Goal: Task Accomplishment & Management: Complete application form

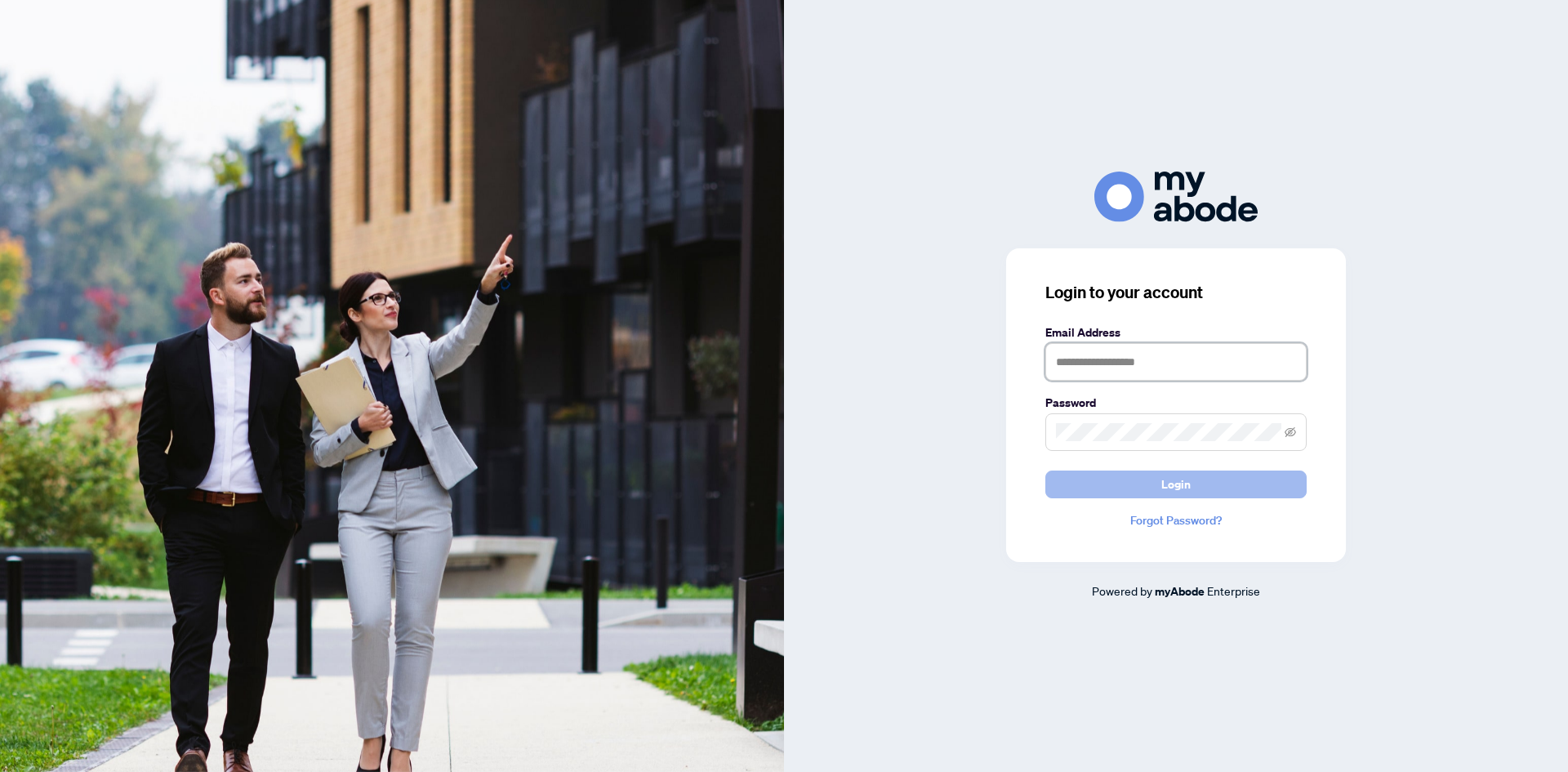
type input "**********"
click at [1187, 484] on span "Login" at bounding box center [1176, 484] width 29 height 26
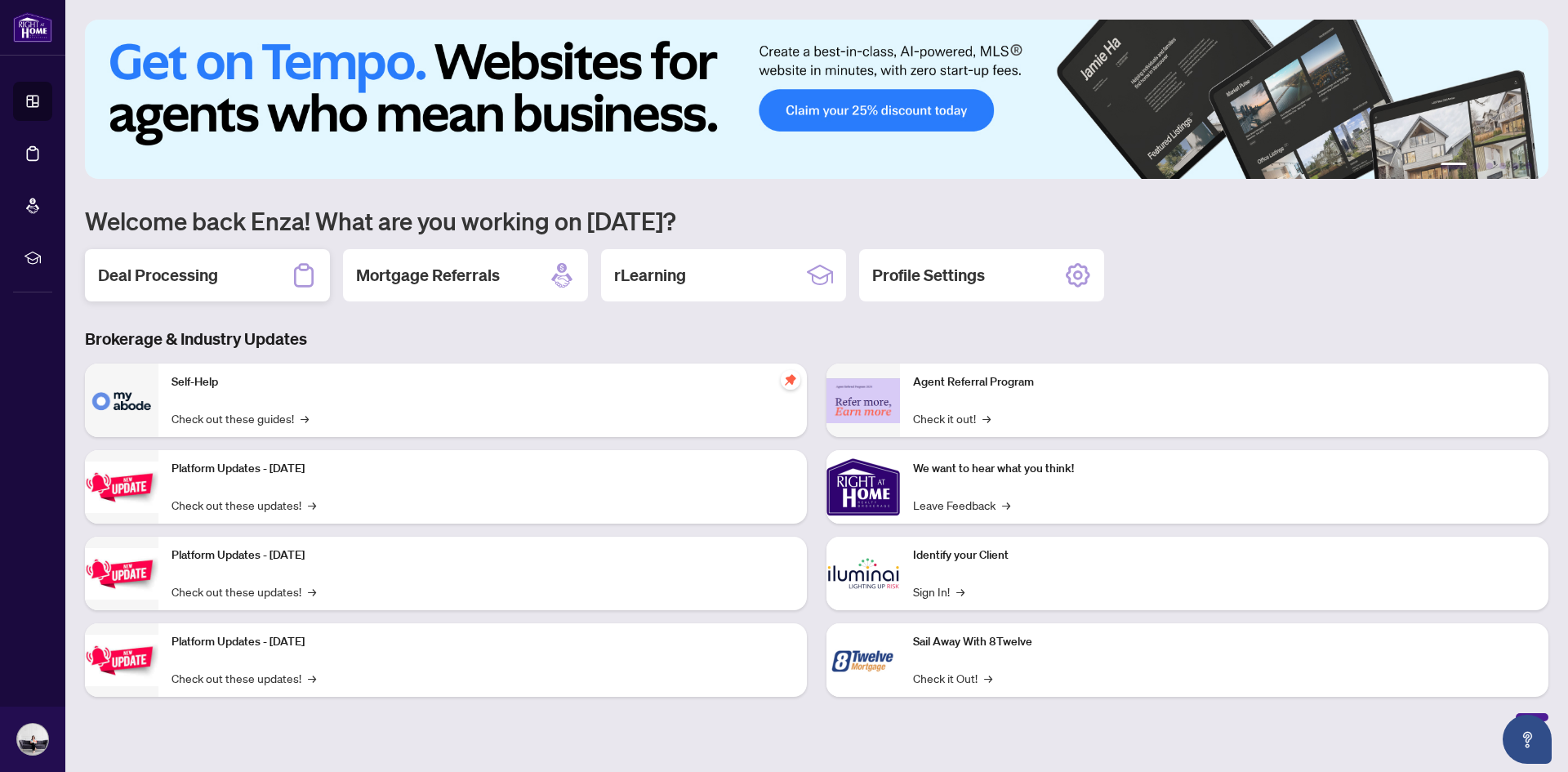
click at [197, 278] on h2 "Deal Processing" at bounding box center [157, 275] width 120 height 23
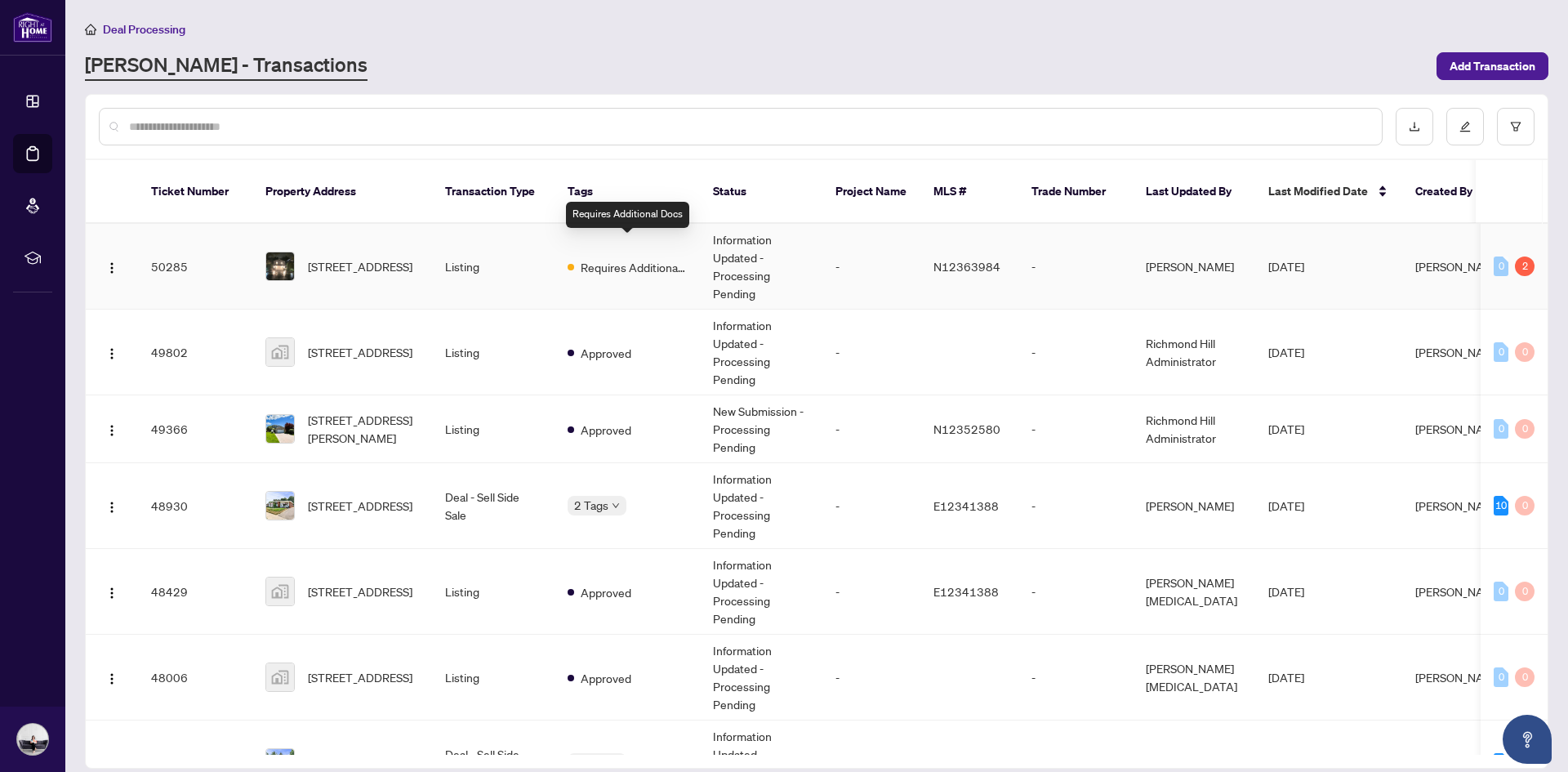
click at [646, 258] on span "Requires Additional Docs" at bounding box center [634, 267] width 107 height 18
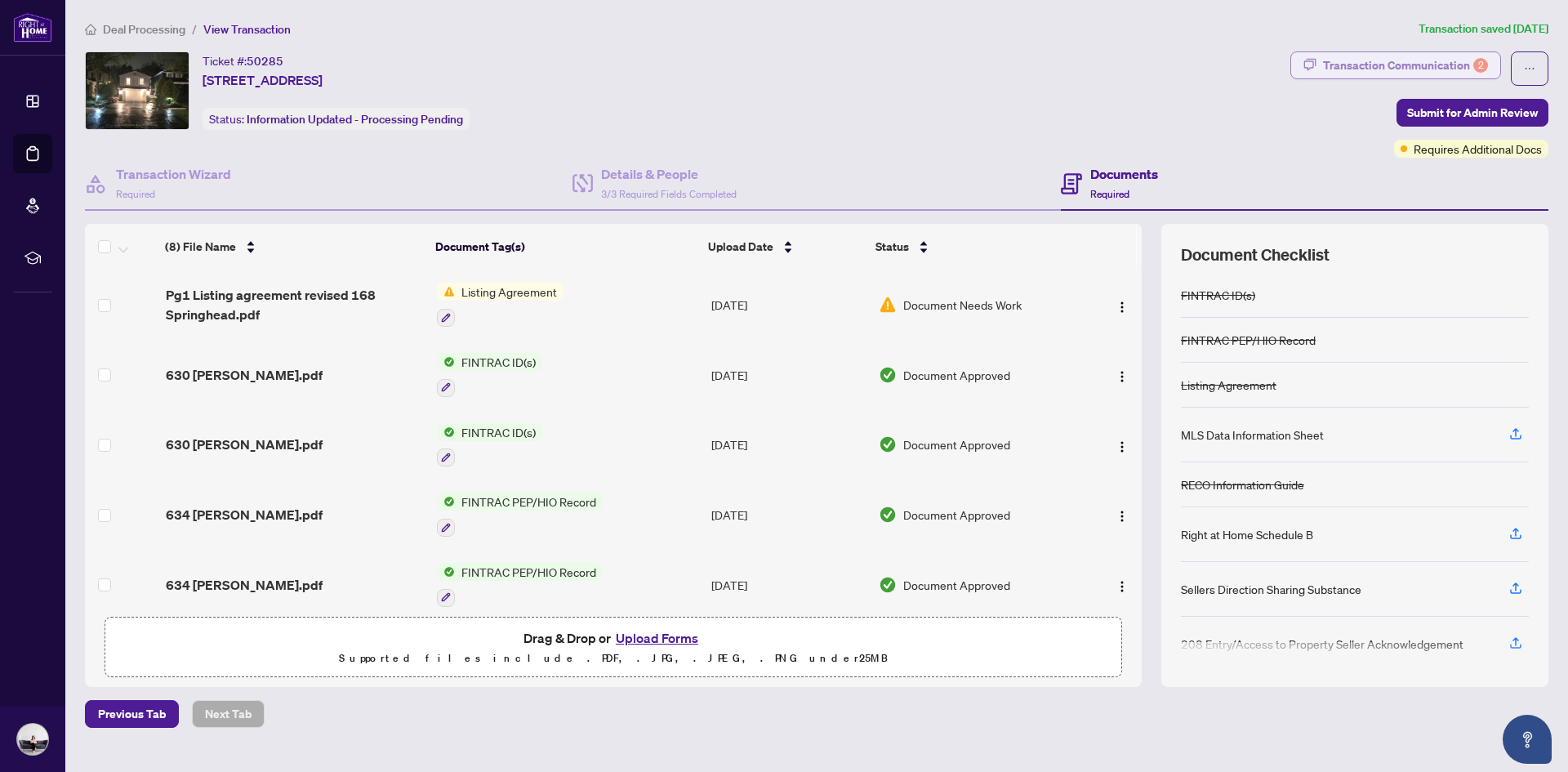
click at [1388, 68] on div "Transaction Communication 2" at bounding box center [1406, 65] width 165 height 26
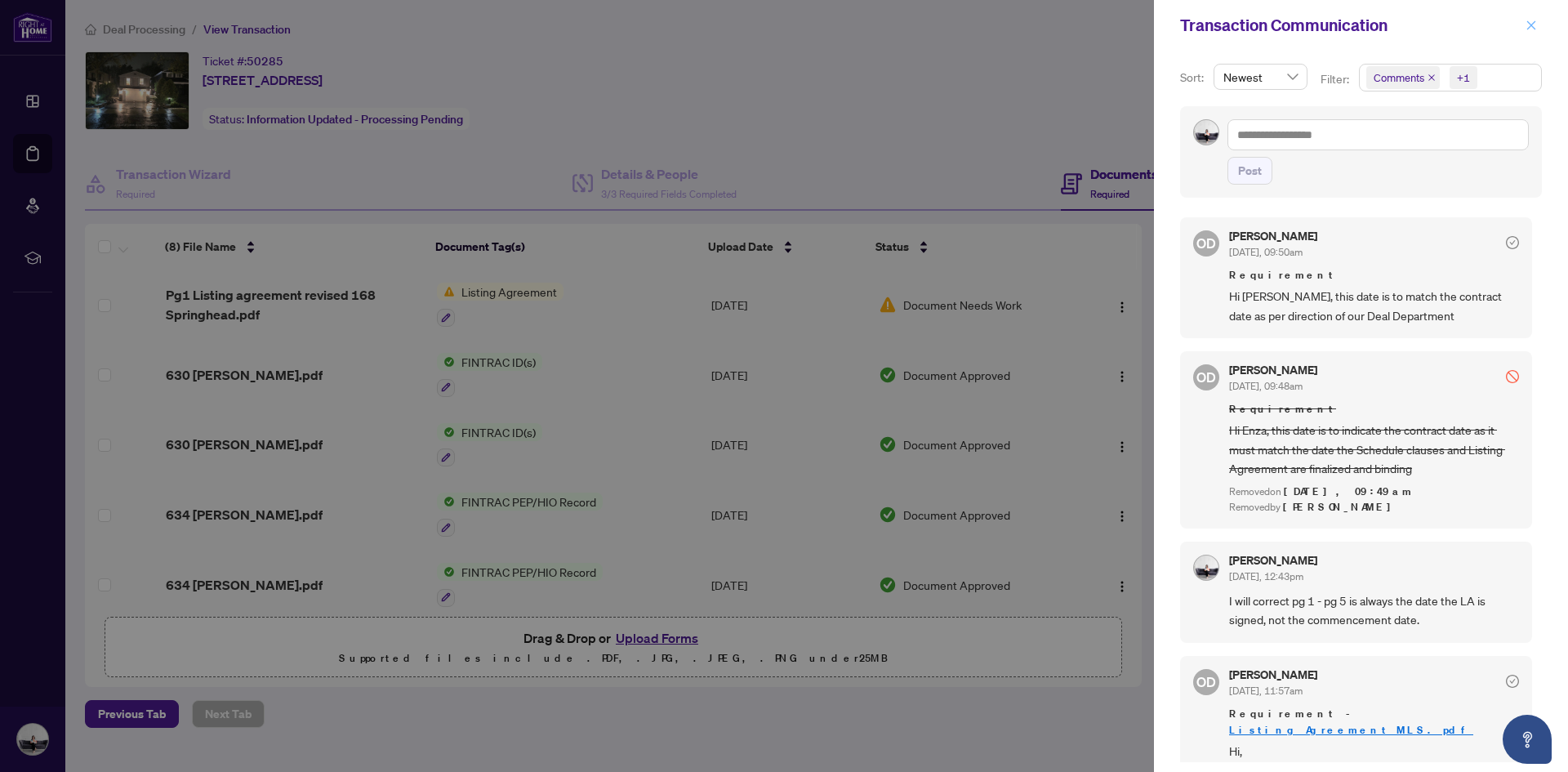
click at [1531, 27] on icon "close" at bounding box center [1531, 24] width 9 height 9
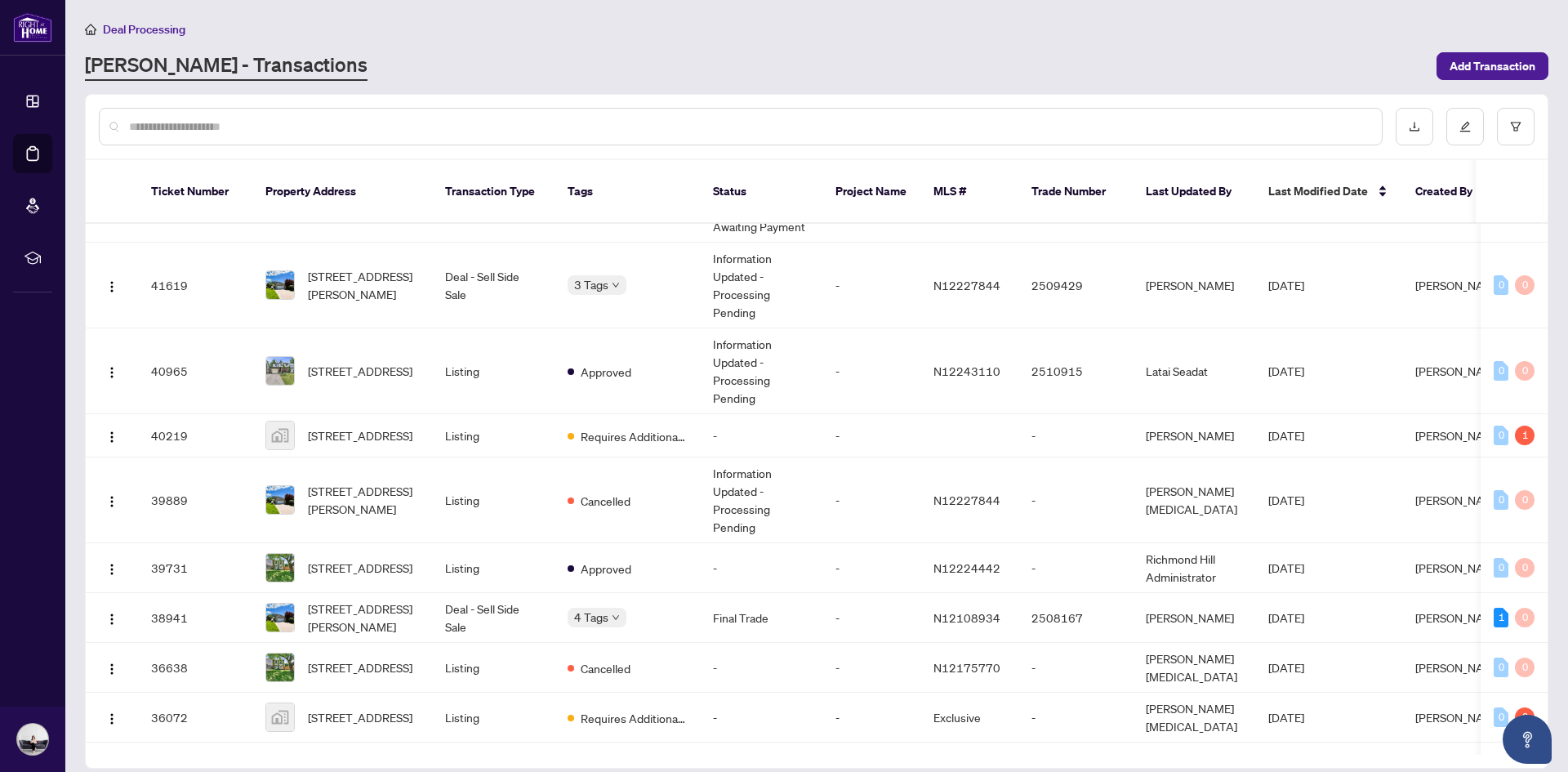
scroll to position [879, 0]
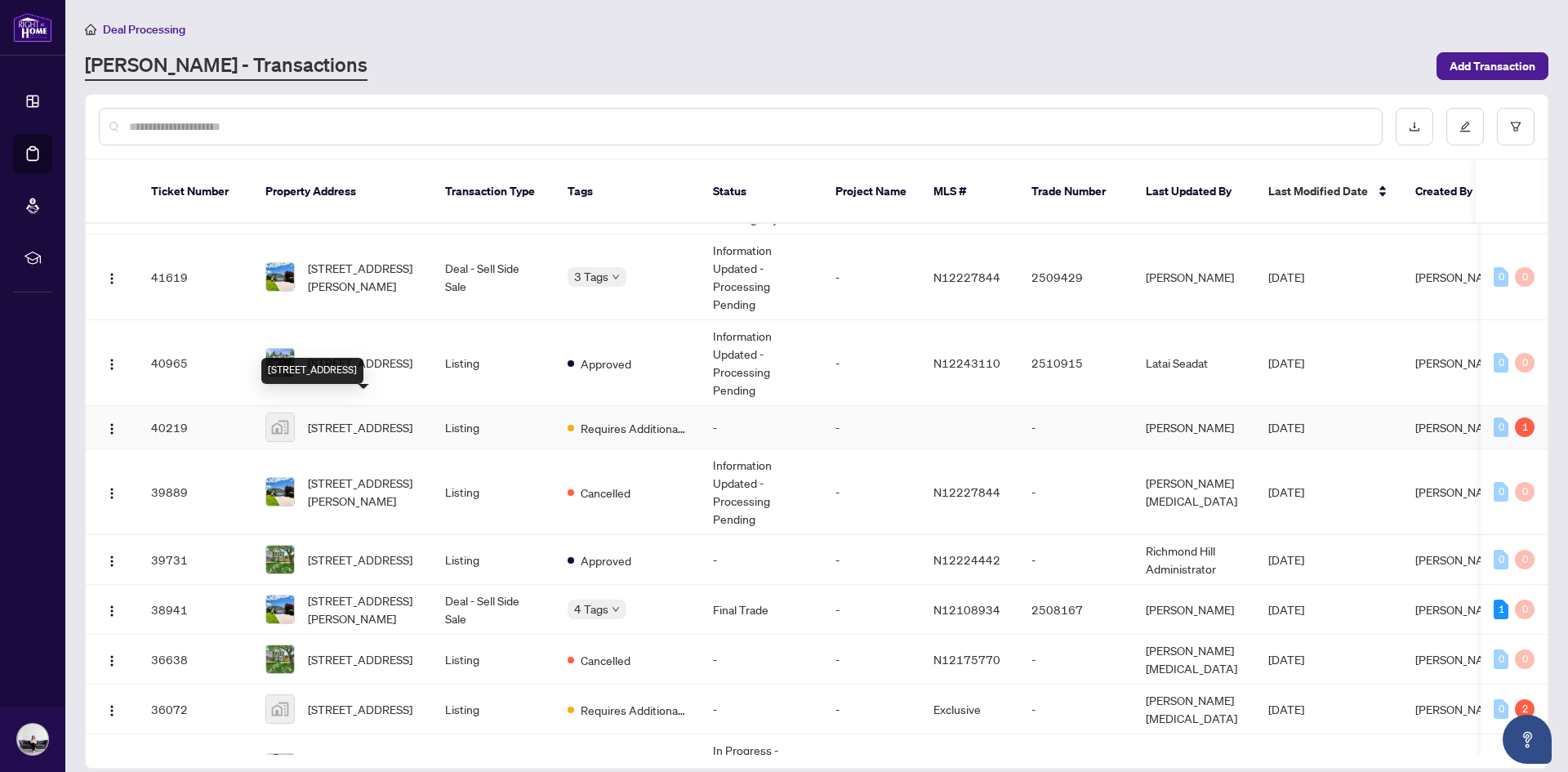
click at [411, 419] on span "[STREET_ADDRESS]" at bounding box center [360, 427] width 105 height 18
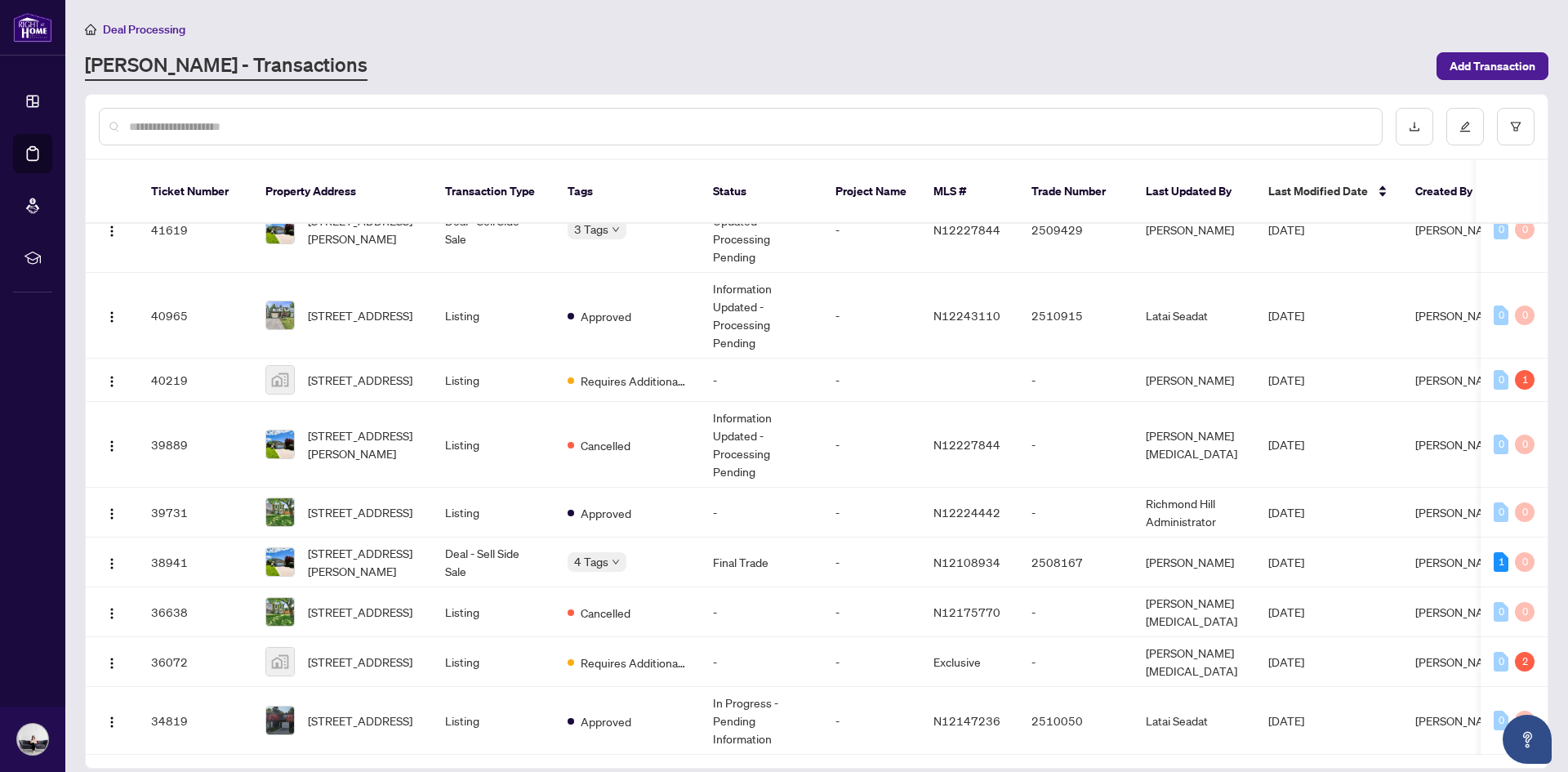
scroll to position [1008, 0]
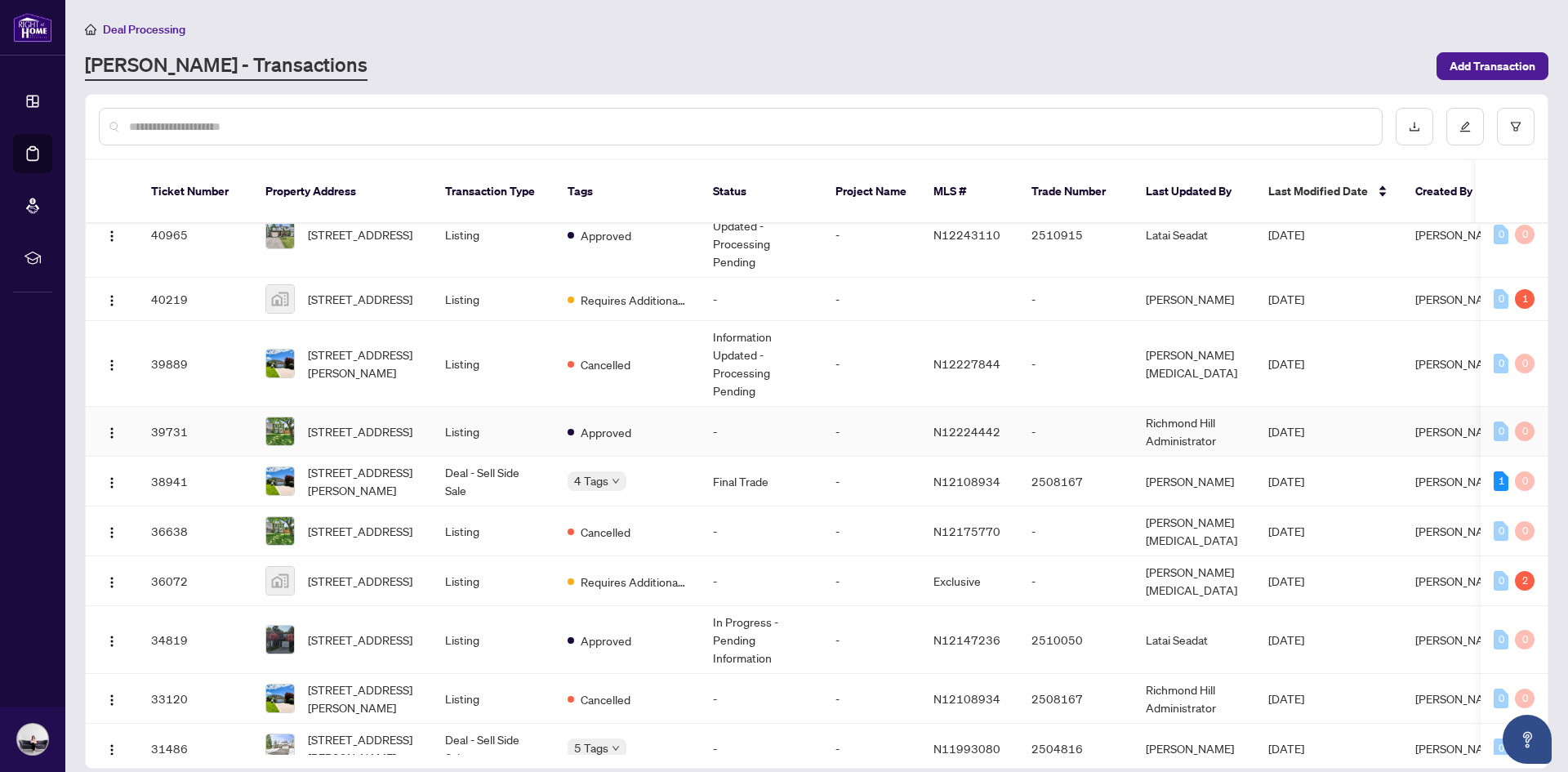
click at [466, 432] on td "Listing" at bounding box center [493, 431] width 122 height 50
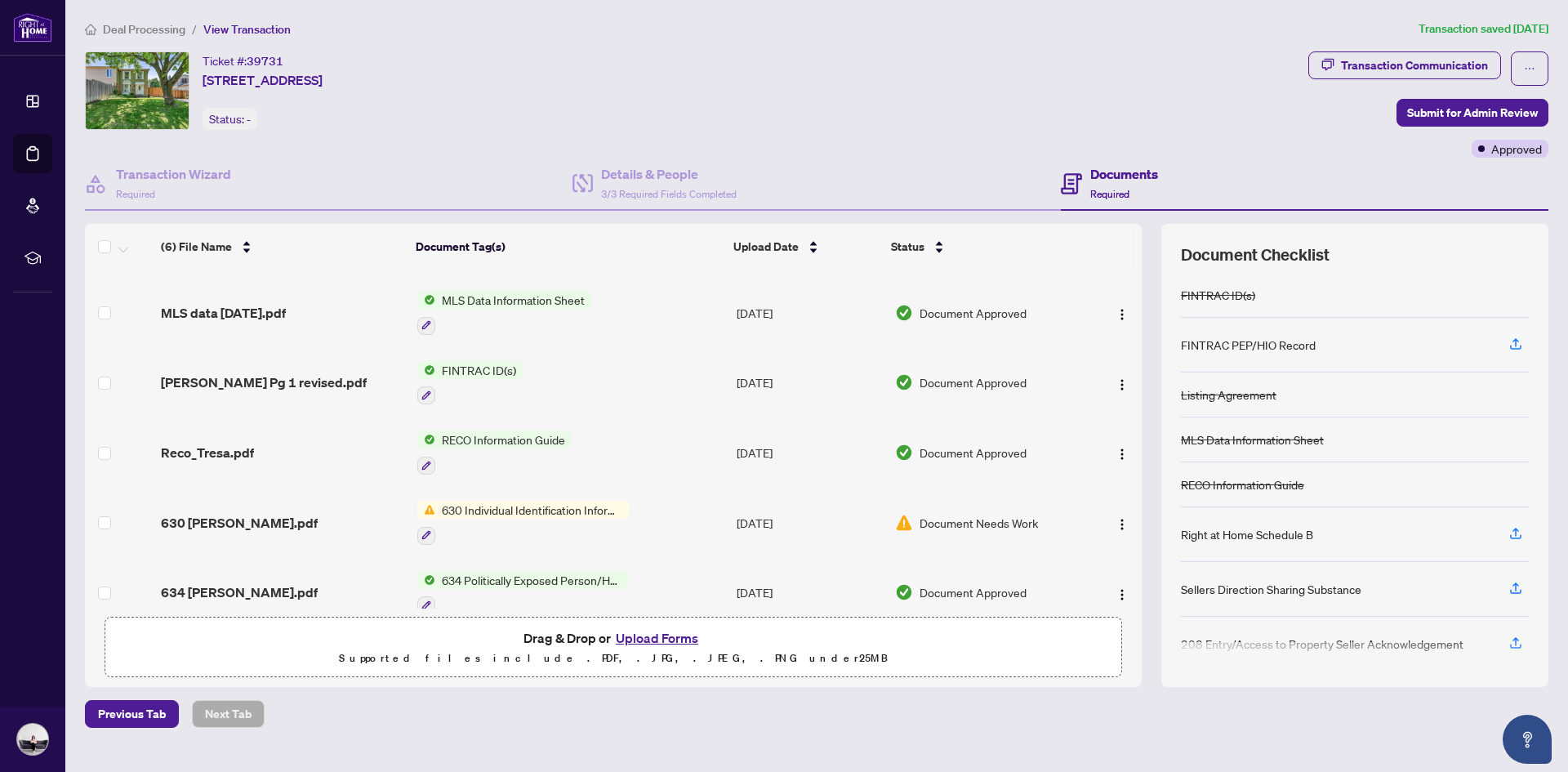
scroll to position [85, 0]
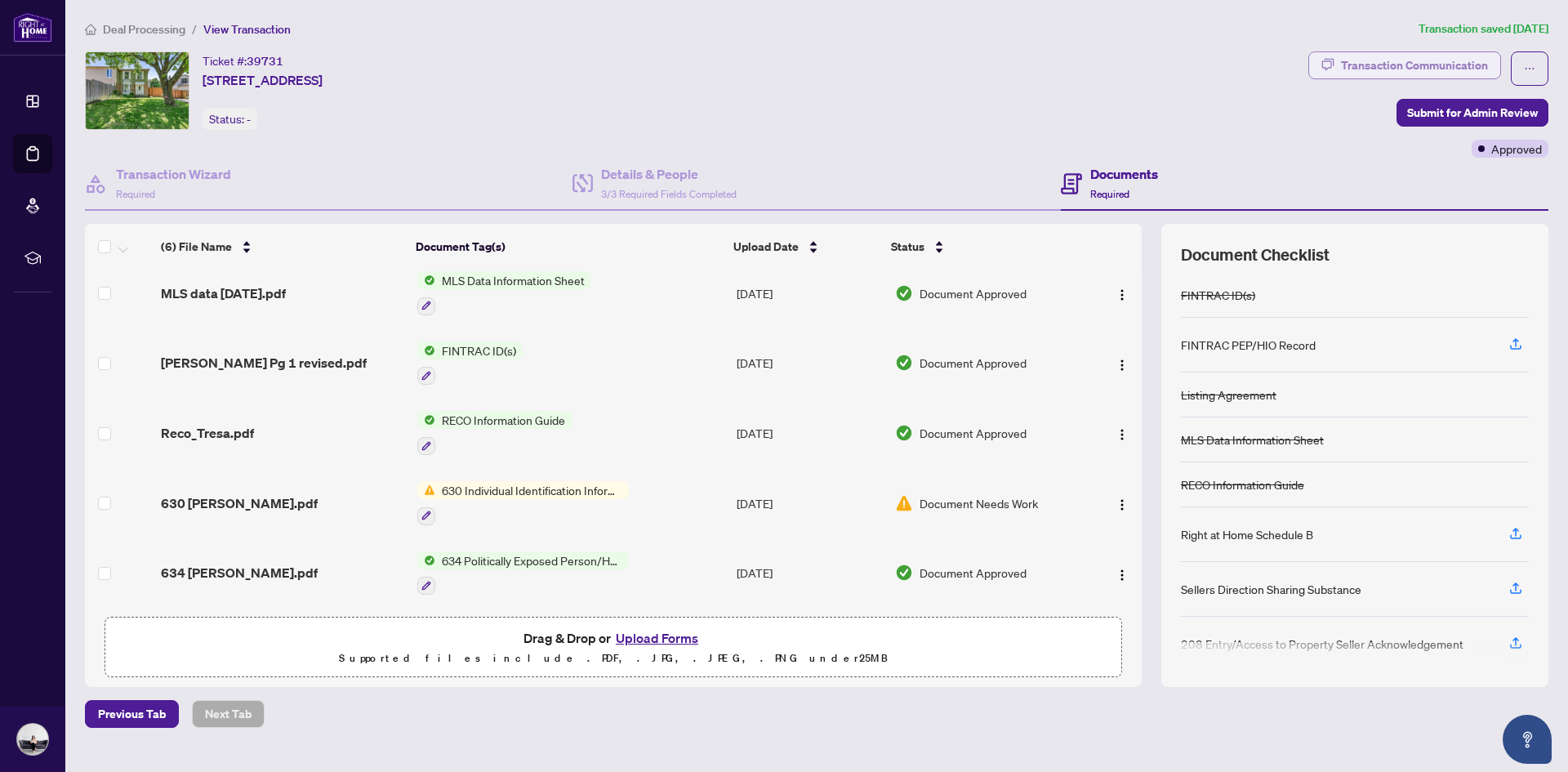
click at [1425, 67] on div "Transaction Communication" at bounding box center [1414, 65] width 147 height 26
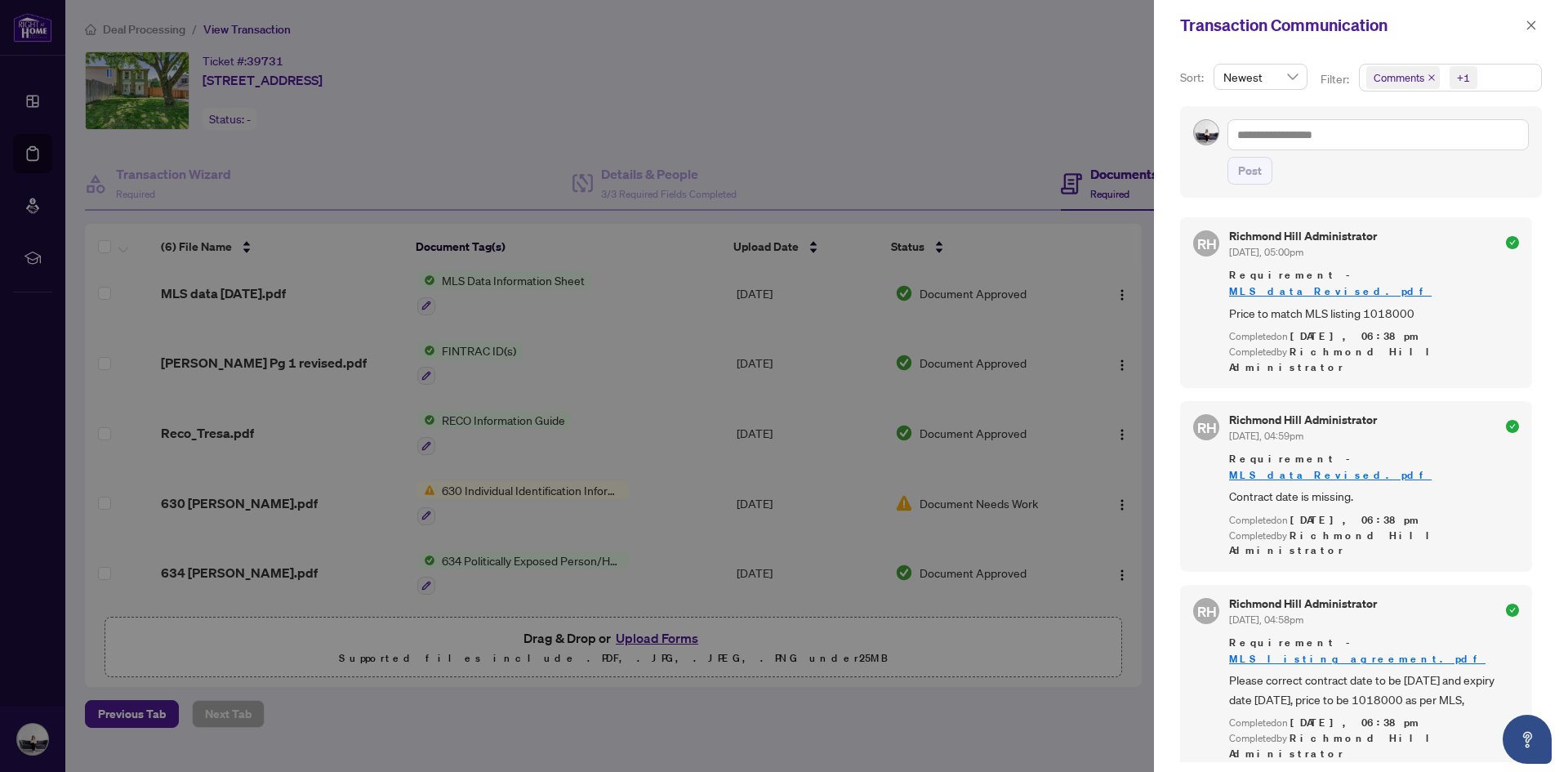
click at [516, 482] on div at bounding box center [784, 386] width 1568 height 772
click at [1530, 27] on icon "close" at bounding box center [1531, 24] width 9 height 9
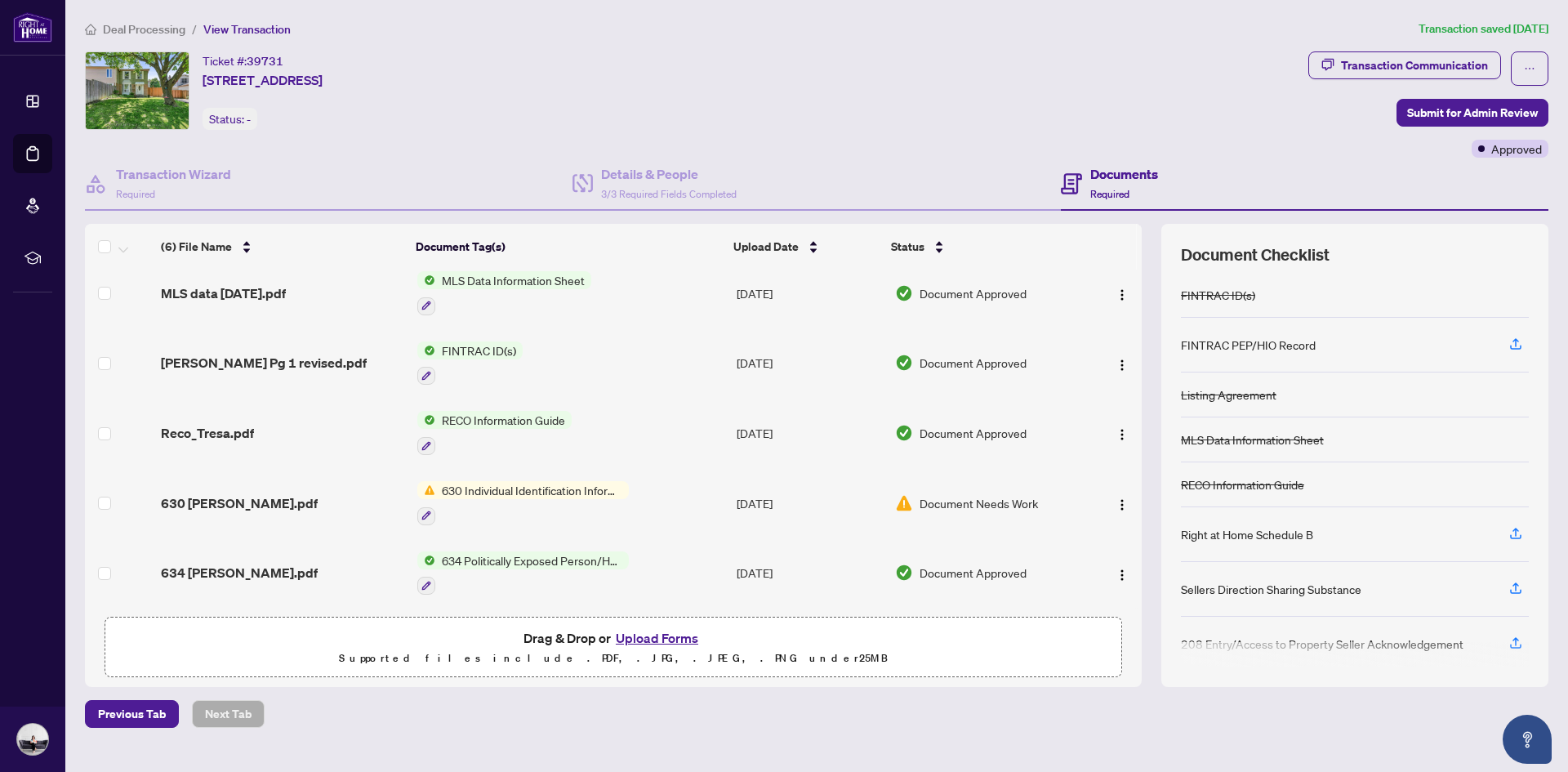
click at [655, 635] on button "Upload Forms" at bounding box center [657, 638] width 92 height 22
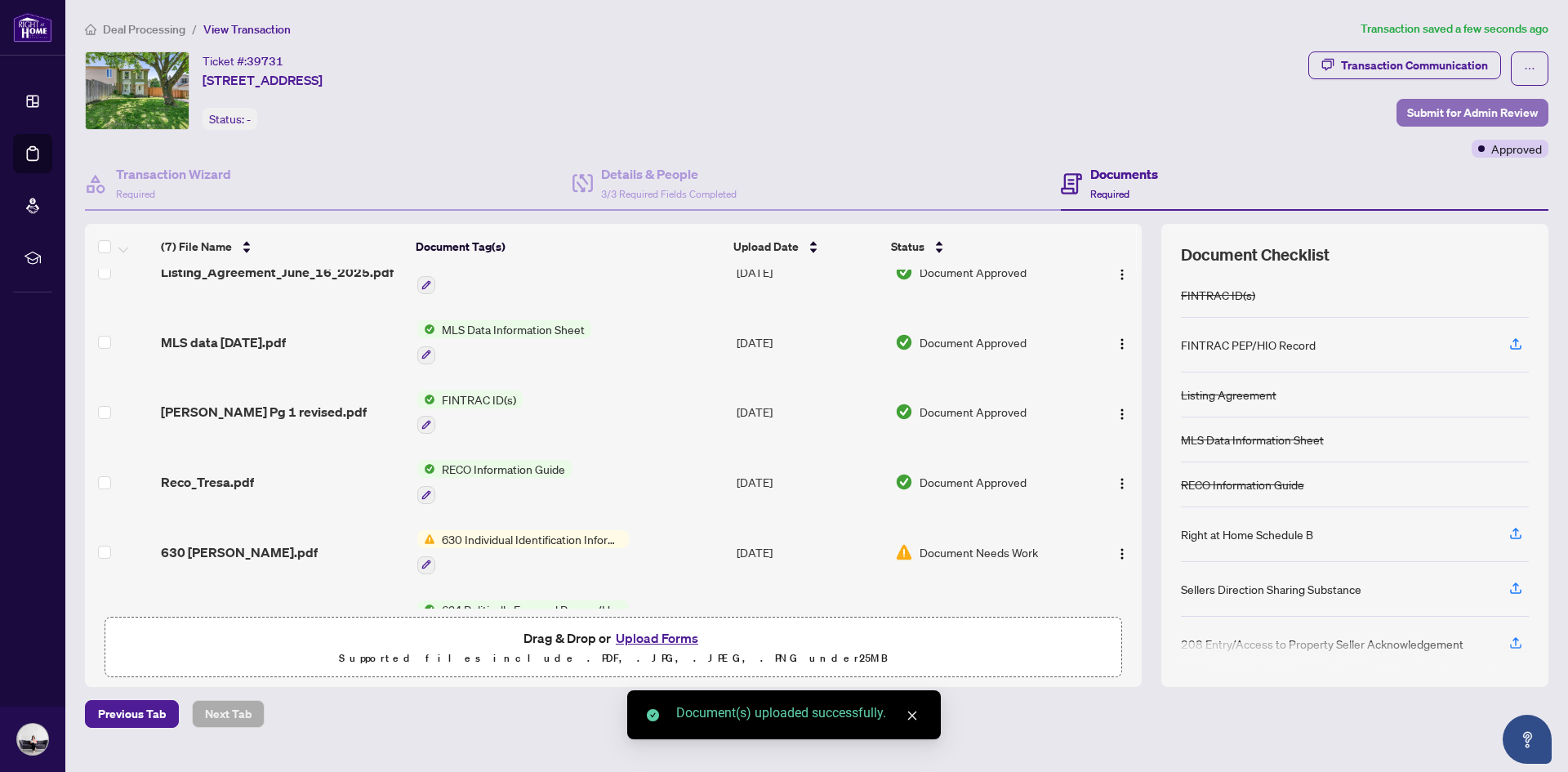
click at [1438, 118] on span "Submit for Admin Review" at bounding box center [1473, 113] width 131 height 26
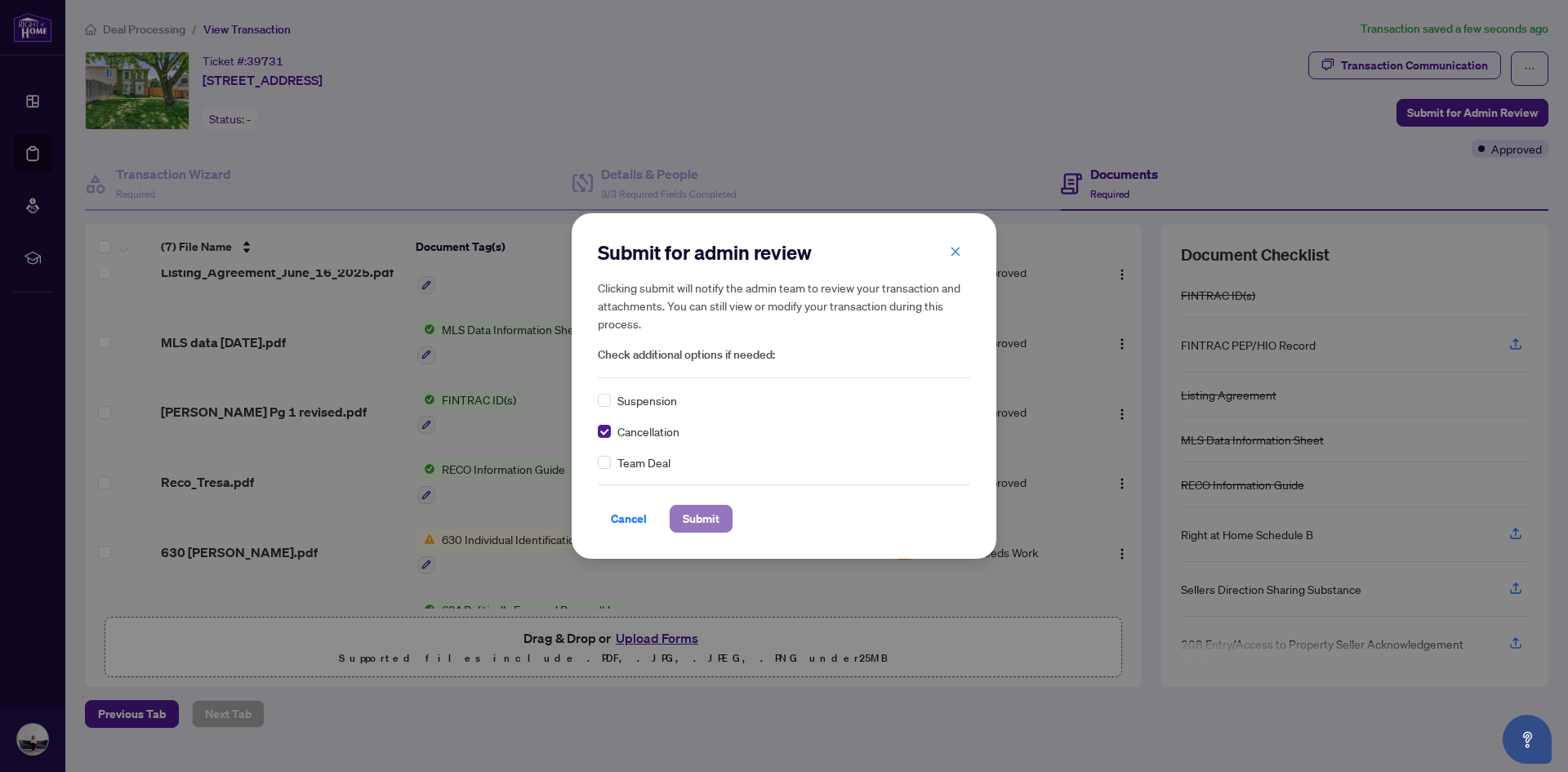
click at [716, 521] on span "Submit" at bounding box center [701, 519] width 37 height 26
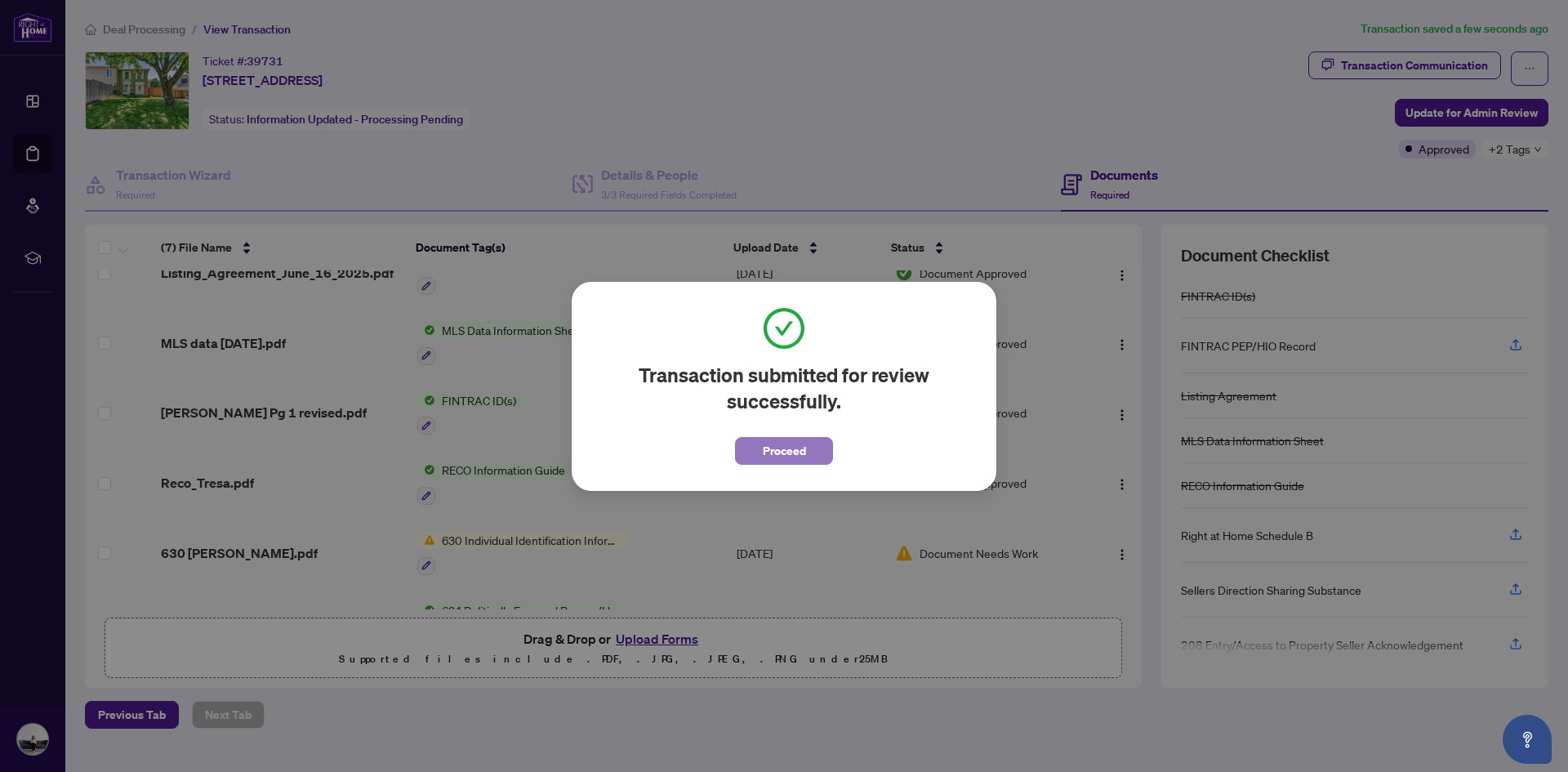
click at [795, 458] on span "Proceed" at bounding box center [784, 451] width 43 height 26
